Goal: Task Accomplishment & Management: Use online tool/utility

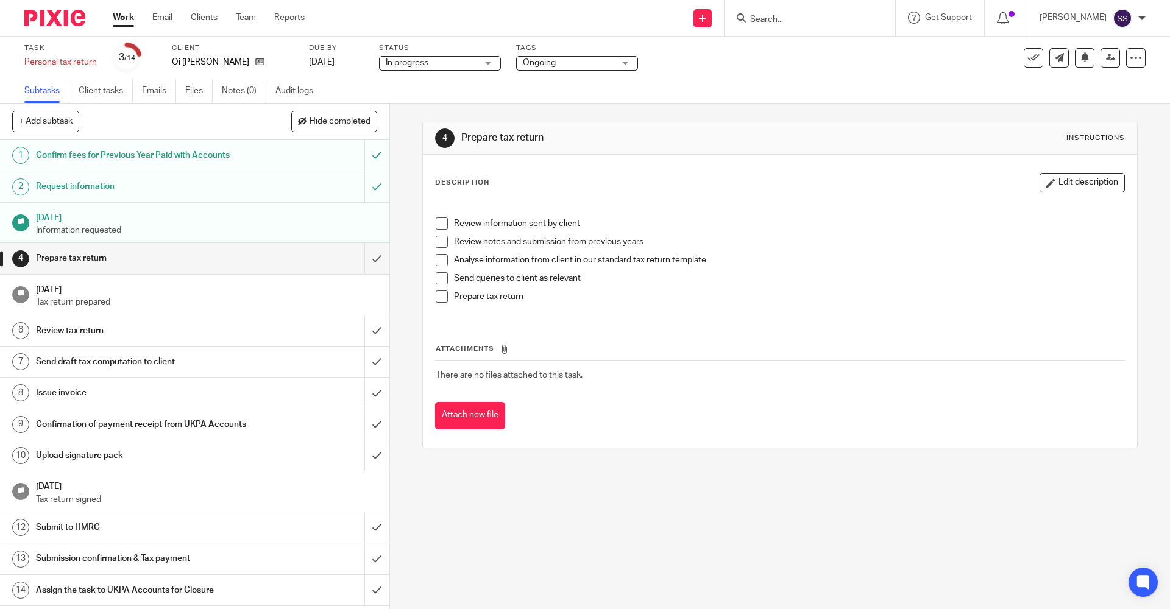
click at [127, 20] on link "Work" at bounding box center [123, 18] width 21 height 12
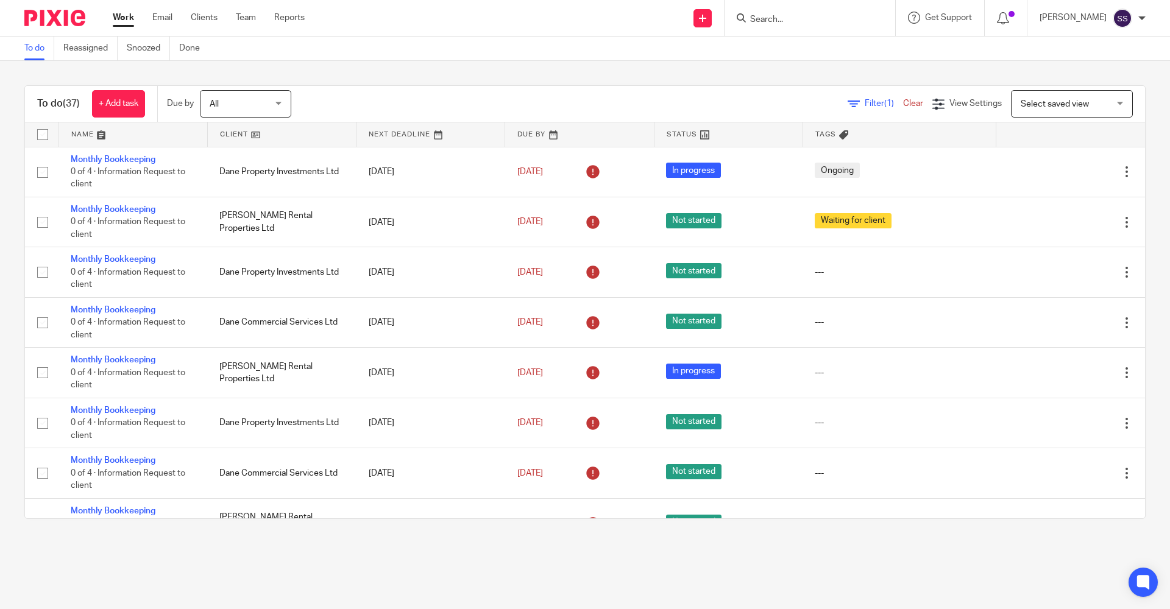
click at [793, 15] on input "Search" at bounding box center [804, 20] width 110 height 11
type input "HAilong"
click at [783, 48] on link at bounding box center [861, 52] width 231 height 28
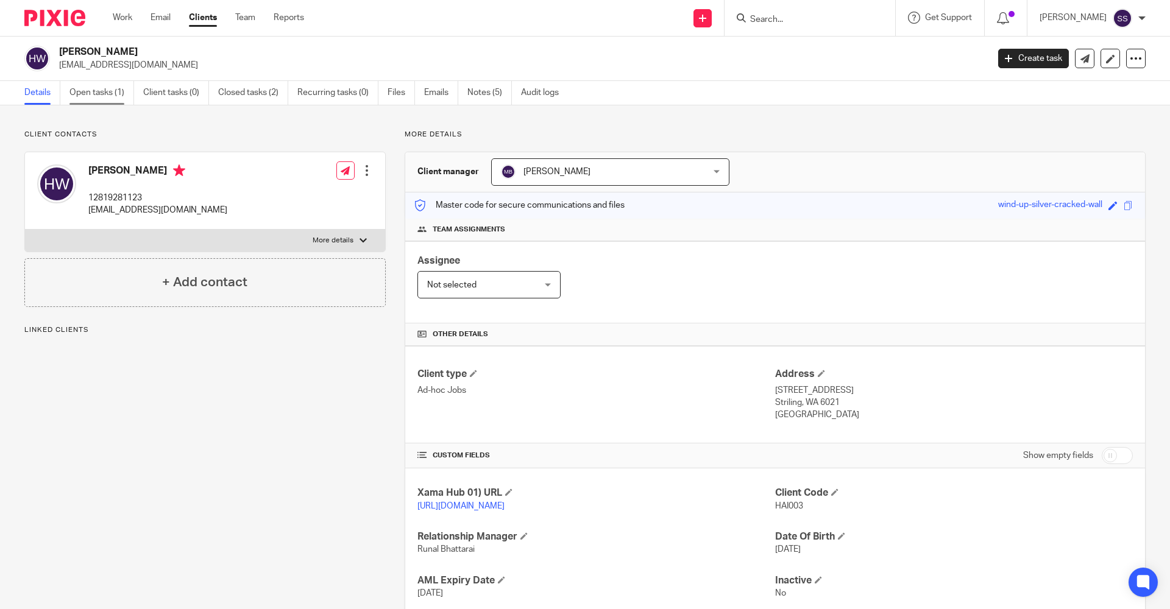
click at [119, 91] on link "Open tasks (1)" at bounding box center [101, 93] width 65 height 24
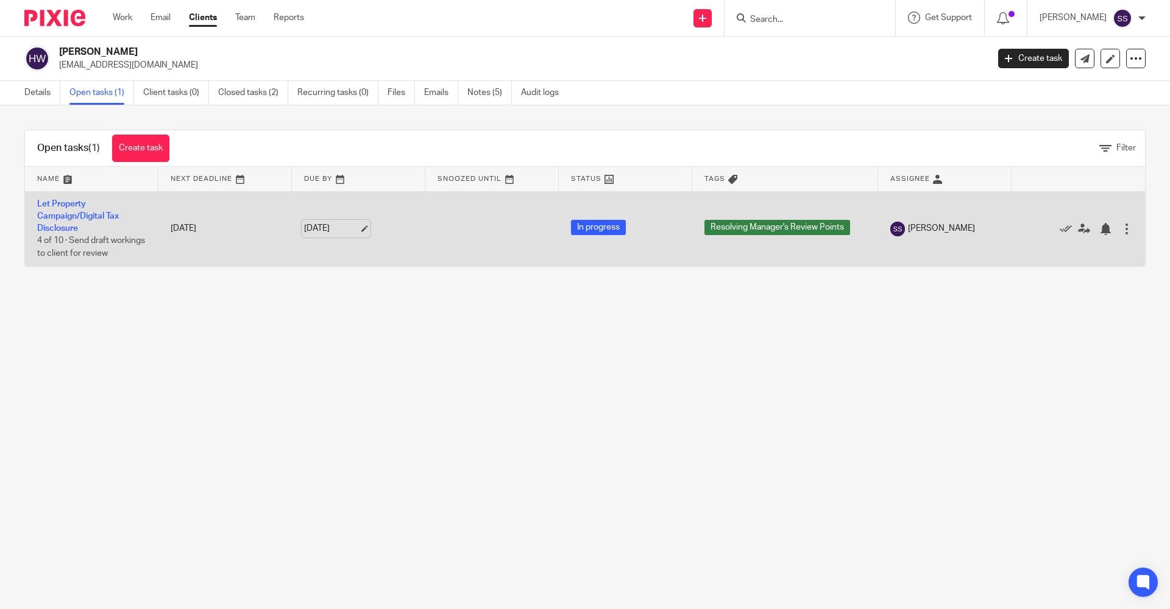
click at [317, 235] on link "20 Aug 2025" at bounding box center [331, 228] width 55 height 13
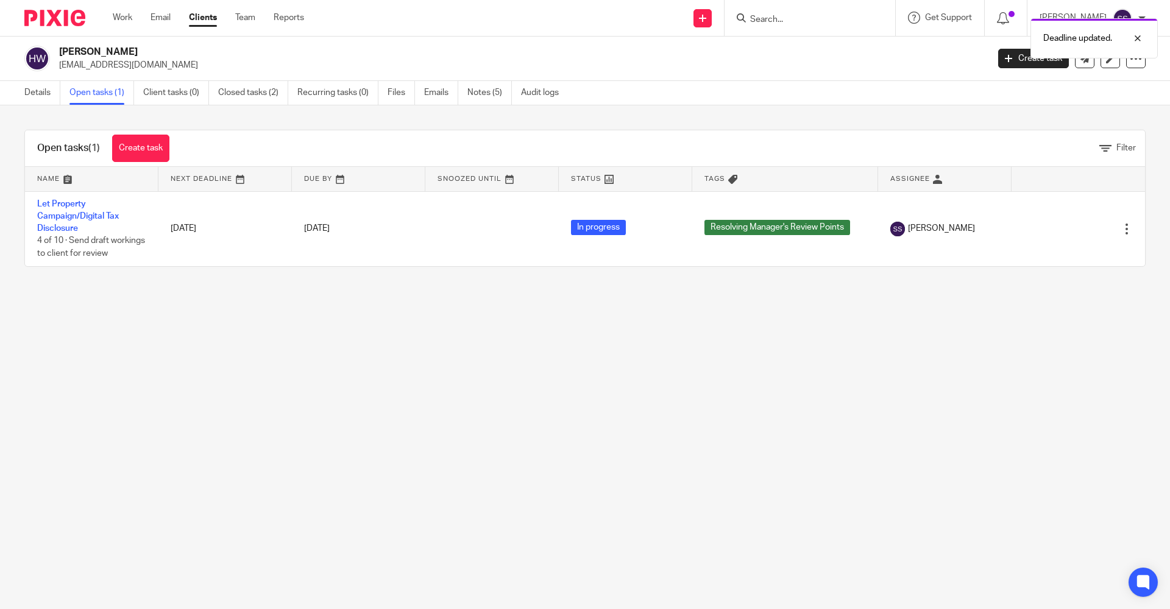
click at [649, 370] on main "Hailong Wu justinhewett@gmail.com Create task Update from Companies House Expor…" at bounding box center [585, 304] width 1170 height 609
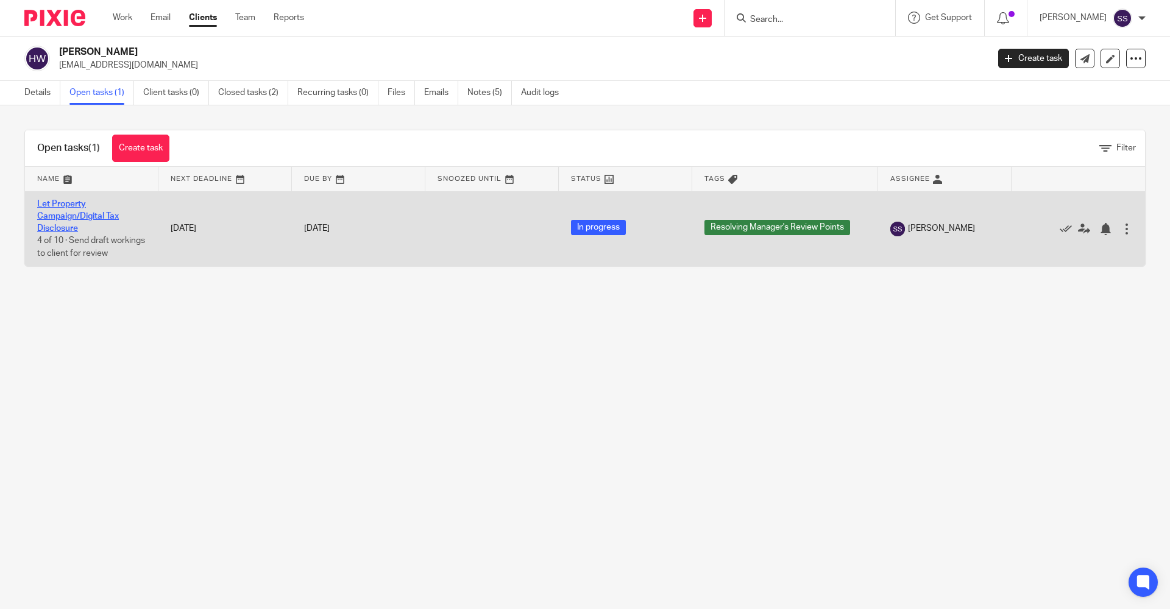
click at [74, 214] on link "Let Property Campaign/Digital Tax Disclosure" at bounding box center [78, 217] width 82 height 34
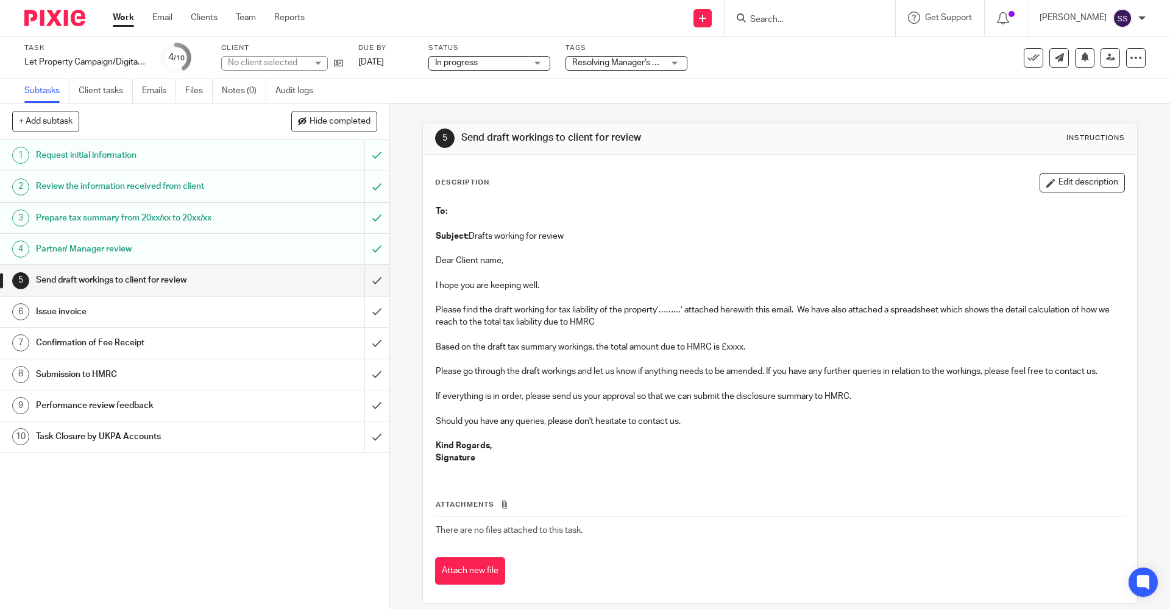
click at [540, 263] on p "Dear Client name," at bounding box center [780, 261] width 688 height 12
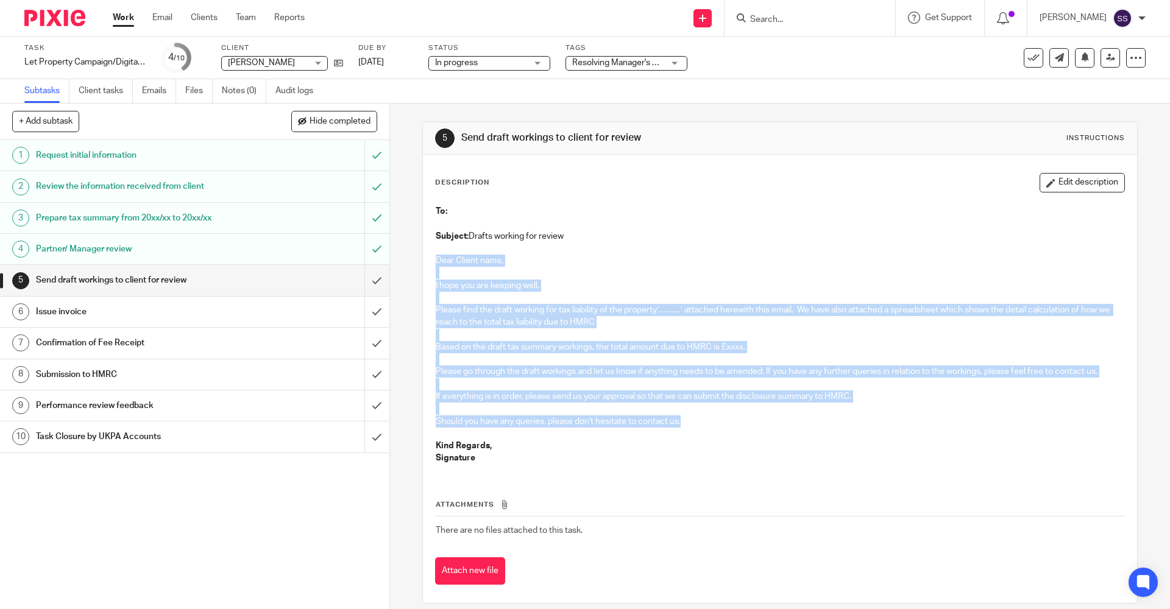
drag, startPoint x: 435, startPoint y: 263, endPoint x: 714, endPoint y: 422, distance: 320.4
click at [714, 422] on div "To: Subject: Drafts working for review Dear Client name, I hope you are keeping…" at bounding box center [780, 336] width 700 height 275
copy div "Dear Client name, I hope you are keeping well. Please find the draft working fo…"
